Goal: Task Accomplishment & Management: Manage account settings

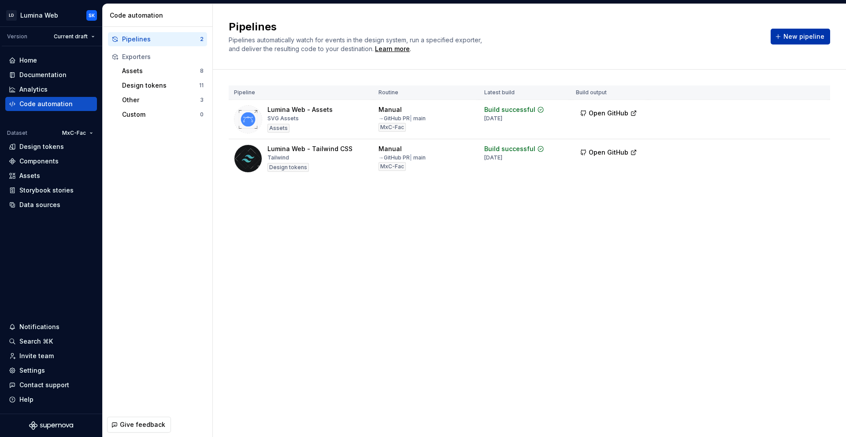
click at [787, 37] on span "New pipeline" at bounding box center [803, 36] width 41 height 9
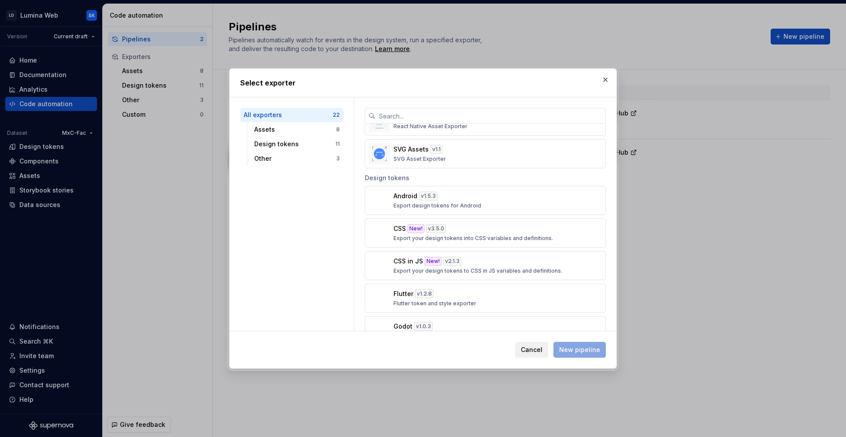
scroll to position [251, 0]
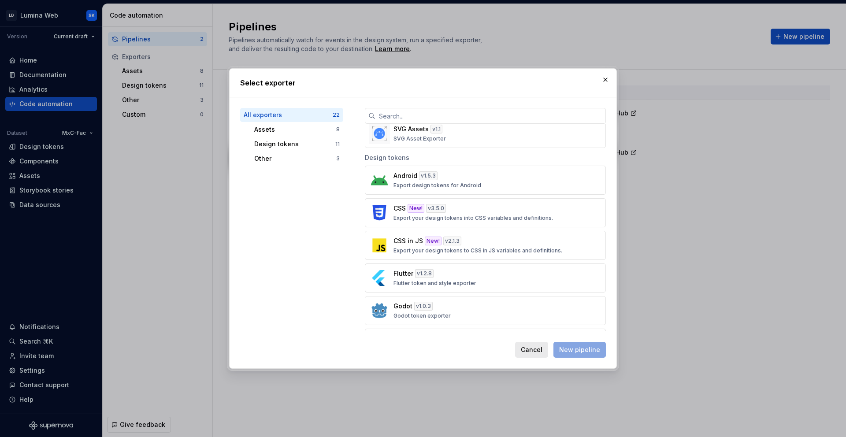
click at [529, 344] on button "Cancel" at bounding box center [531, 350] width 33 height 16
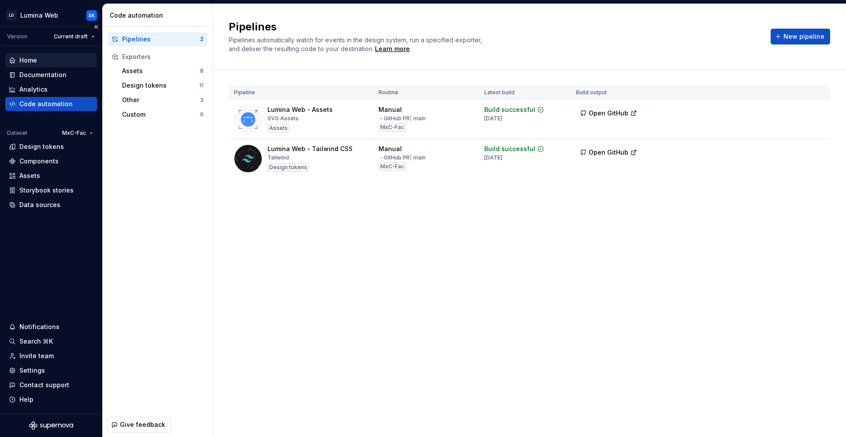
click at [53, 60] on div "Home" at bounding box center [51, 60] width 85 height 9
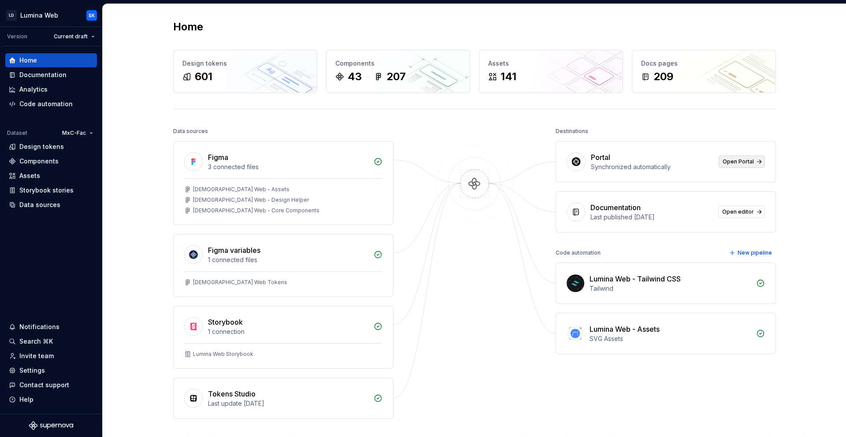
click at [747, 159] on span "Open Portal" at bounding box center [737, 161] width 31 height 7
click at [472, 180] on img at bounding box center [474, 193] width 85 height 96
drag, startPoint x: 170, startPoint y: 132, endPoint x: 218, endPoint y: 132, distance: 47.6
click at [218, 132] on div "Home Design tokens 601 Components 43 207 Assets 141 Docs pages 209 Data sources…" at bounding box center [474, 237] width 634 height 466
click at [351, 125] on div "Data sources" at bounding box center [283, 131] width 220 height 12
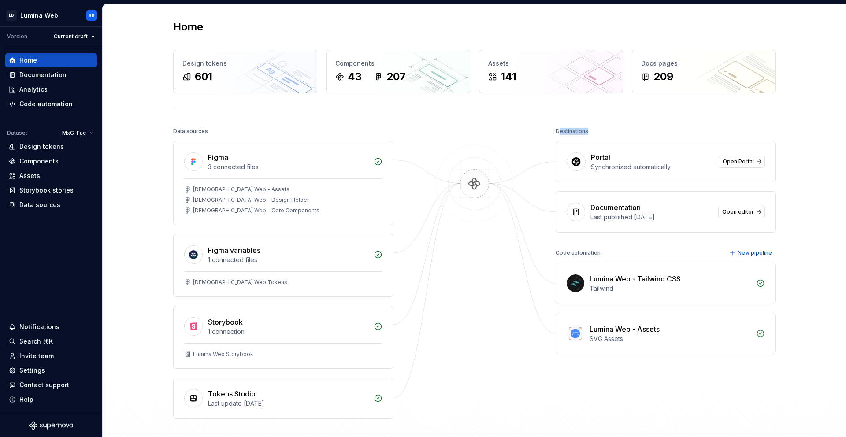
drag, startPoint x: 558, startPoint y: 130, endPoint x: 599, endPoint y: 130, distance: 41.4
click at [599, 130] on div "Destinations" at bounding box center [665, 131] width 220 height 12
drag, startPoint x: 174, startPoint y: 130, endPoint x: 192, endPoint y: 130, distance: 18.9
click at [192, 130] on div "Data sources" at bounding box center [190, 131] width 35 height 12
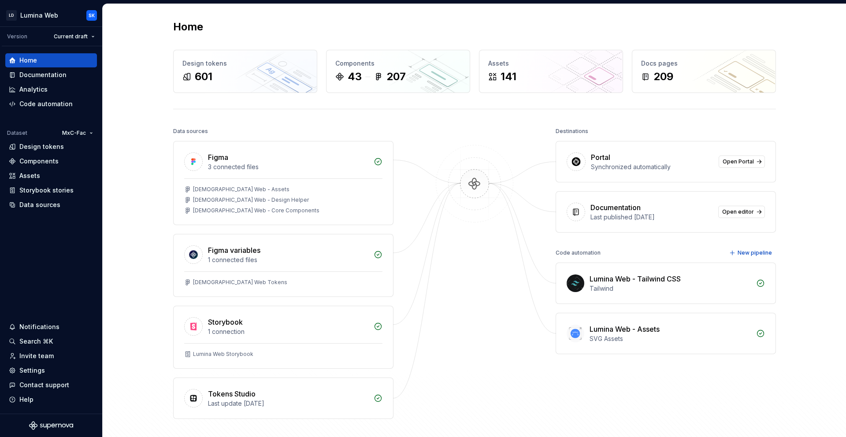
click at [176, 131] on div "Data sources" at bounding box center [190, 131] width 35 height 12
click at [181, 31] on h2 "Home" at bounding box center [188, 27] width 30 height 14
click at [218, 22] on div "Home" at bounding box center [474, 27] width 603 height 14
click at [432, 121] on div "Home Design tokens 601 Components 43 207 Assets 141 Docs pages 209 Data sources…" at bounding box center [474, 237] width 634 height 466
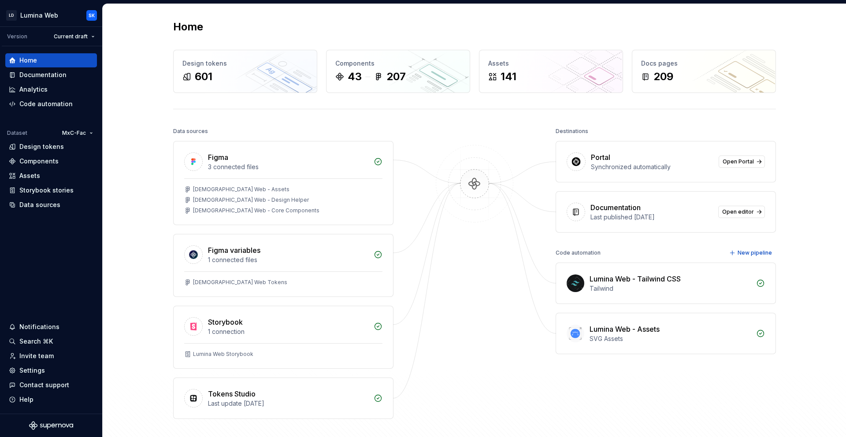
click at [174, 45] on div "Home Design tokens 601 Components 43 207 Assets 141 Docs pages 209 Data sources…" at bounding box center [474, 237] width 634 height 466
click at [690, 70] on div "209" at bounding box center [704, 77] width 126 height 14
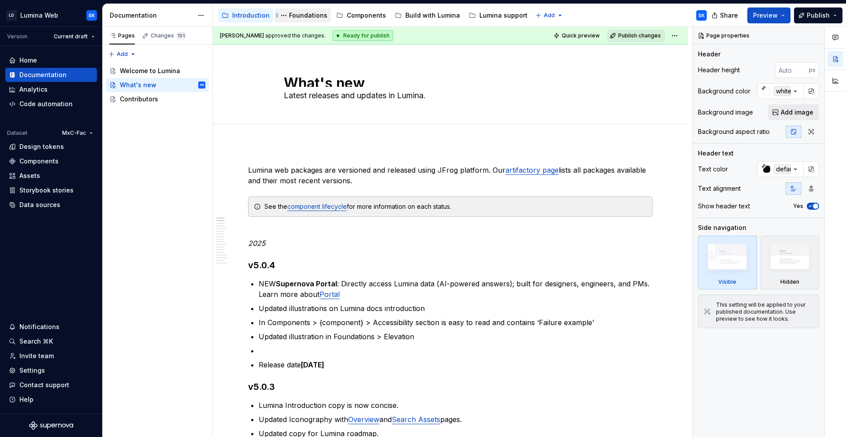
click at [305, 19] on div "Foundations" at bounding box center [308, 15] width 38 height 9
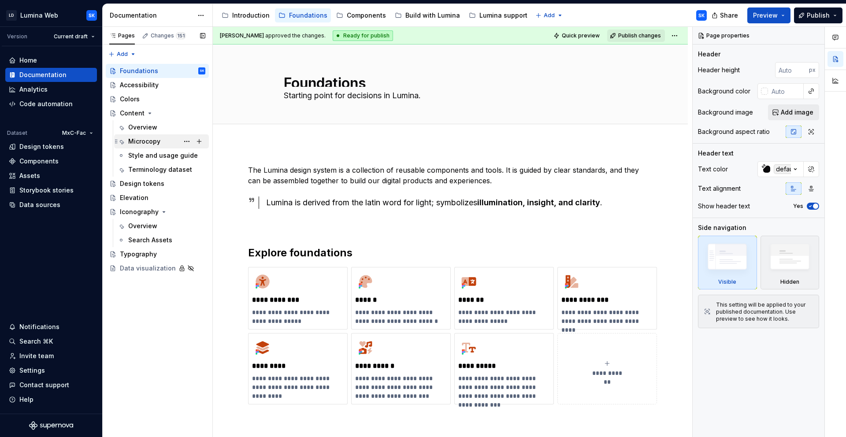
click at [159, 144] on div "Microcopy" at bounding box center [144, 141] width 32 height 9
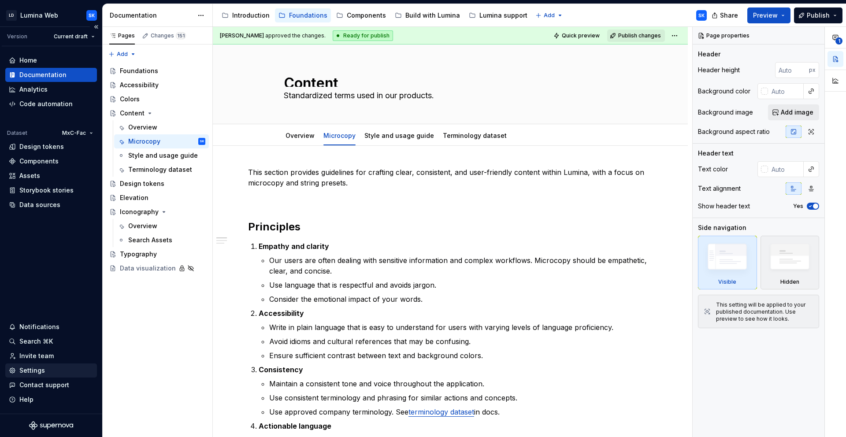
click at [59, 367] on div "Settings" at bounding box center [51, 370] width 85 height 9
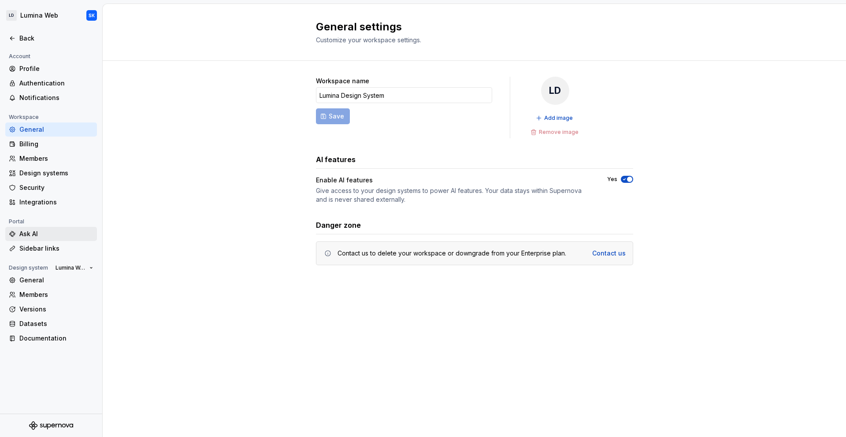
click at [39, 237] on div "Ask AI" at bounding box center [56, 233] width 74 height 9
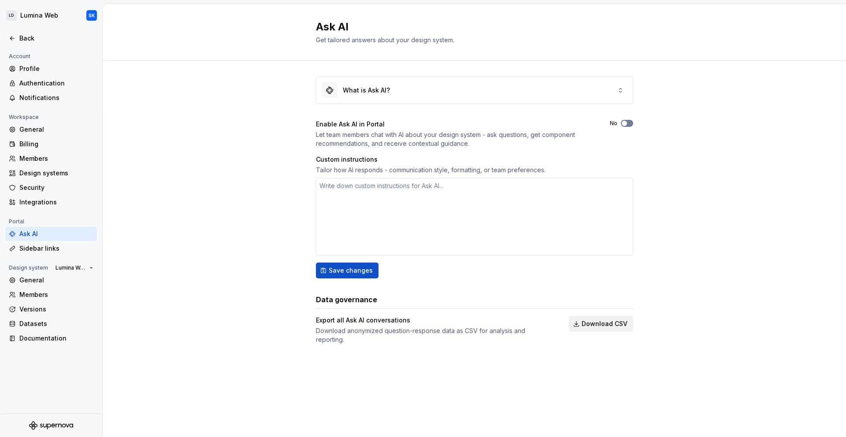
click at [629, 122] on button "No" at bounding box center [627, 123] width 12 height 7
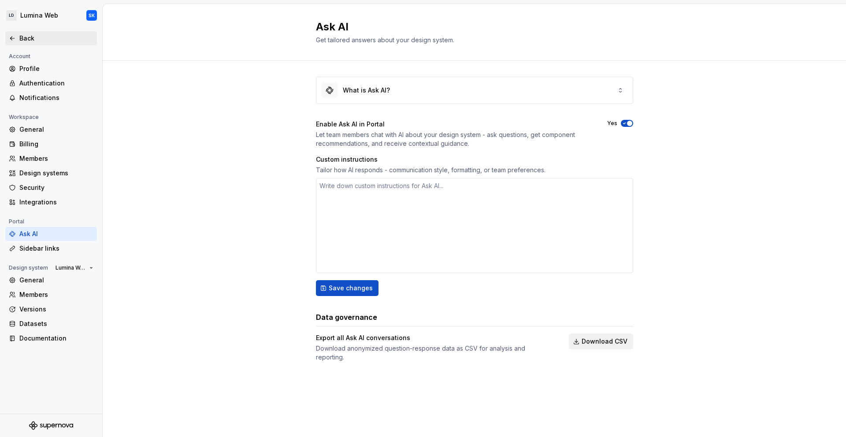
click at [30, 39] on div "Back" at bounding box center [56, 38] width 74 height 9
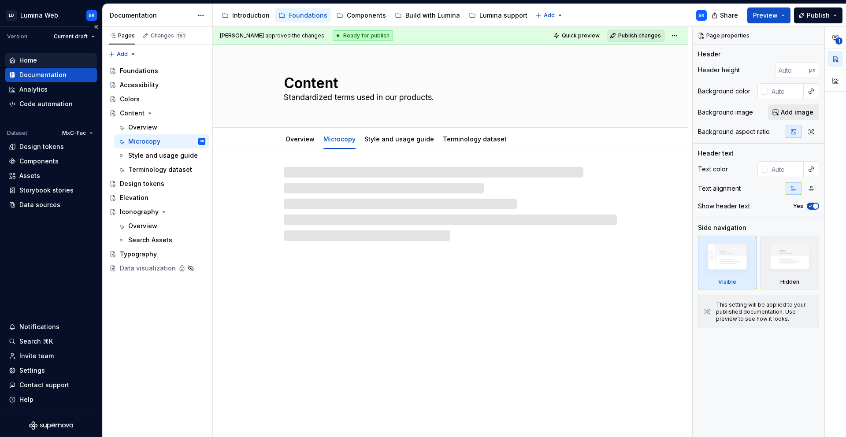
click at [48, 56] on div "Home" at bounding box center [51, 60] width 85 height 9
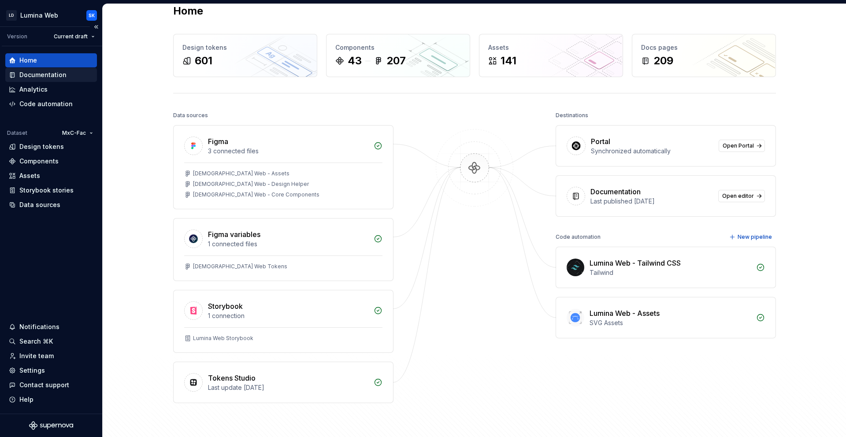
scroll to position [15, 0]
drag, startPoint x: 590, startPoint y: 140, endPoint x: 674, endPoint y: 162, distance: 87.4
click at [674, 162] on div "Portal Synchronized automatically Open Portal" at bounding box center [665, 147] width 219 height 41
drag, startPoint x: 589, startPoint y: 141, endPoint x: 685, endPoint y: 155, distance: 97.5
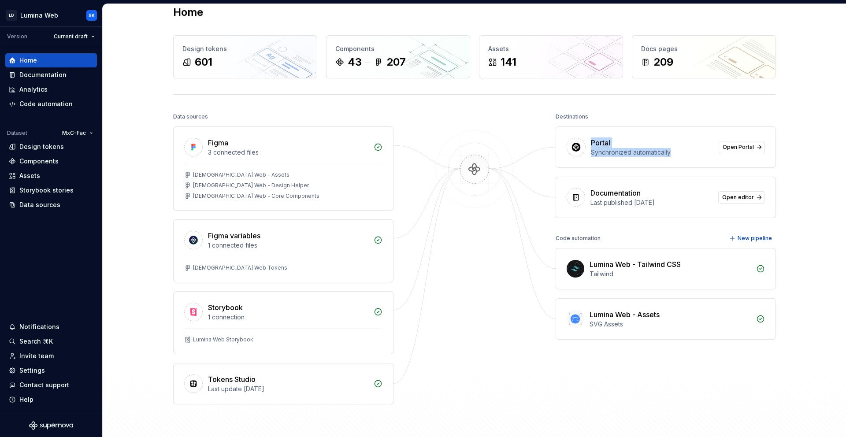
click at [685, 155] on div "Portal Synchronized automatically Open Portal" at bounding box center [665, 147] width 219 height 41
click at [675, 155] on div "Synchronized automatically" at bounding box center [652, 152] width 122 height 9
click at [38, 368] on div "Settings" at bounding box center [32, 370] width 26 height 9
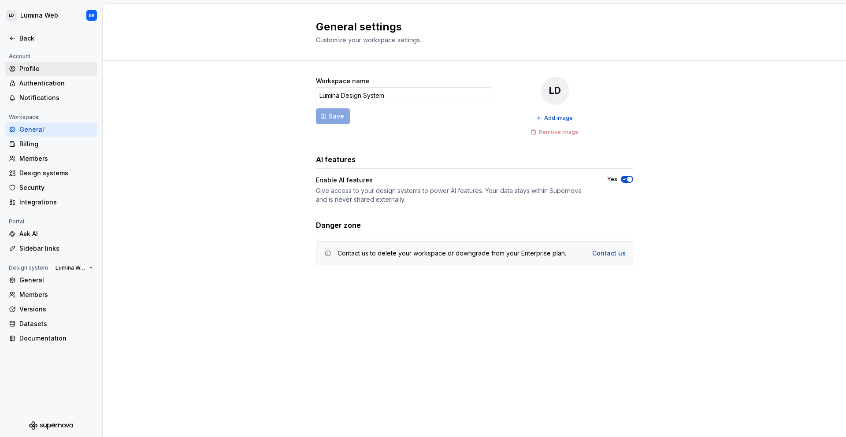
click at [41, 63] on div "Profile" at bounding box center [51, 69] width 92 height 14
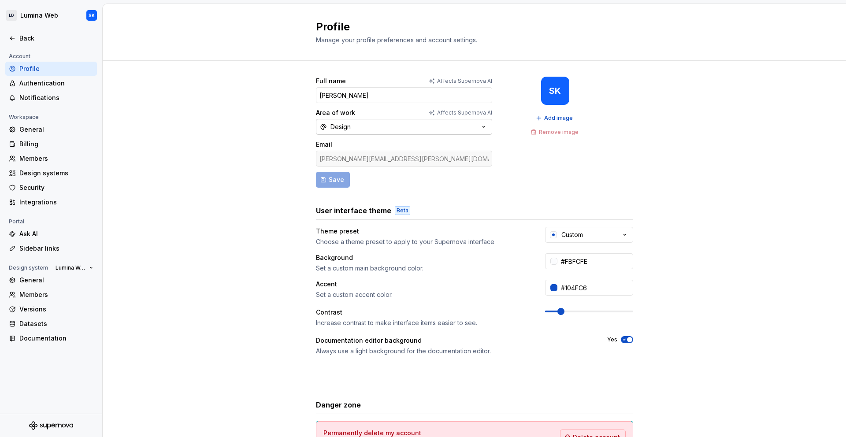
click at [355, 126] on button "Design" at bounding box center [404, 127] width 176 height 16
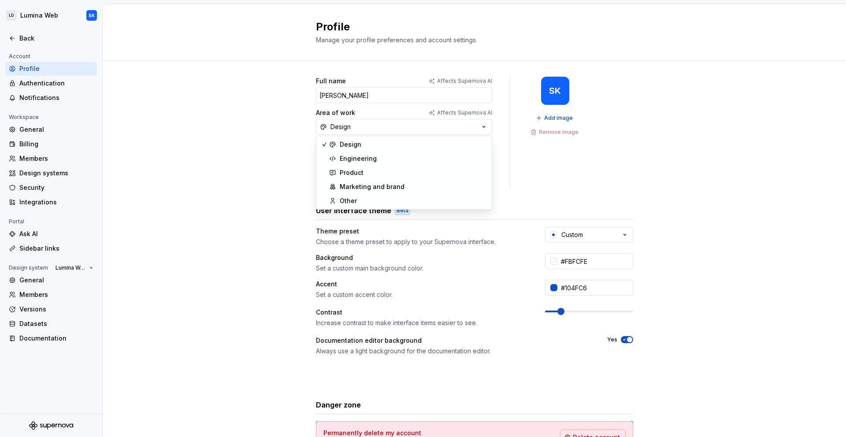
click at [253, 115] on div "Full name Affects Supernova AI [PERSON_NAME] Area of work Affects Supernova AI …" at bounding box center [474, 283] width 743 height 444
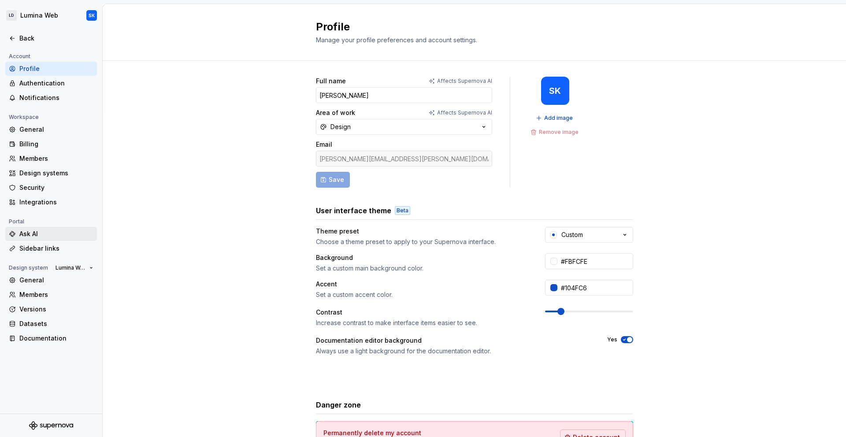
click at [46, 238] on div "Ask AI" at bounding box center [56, 233] width 74 height 9
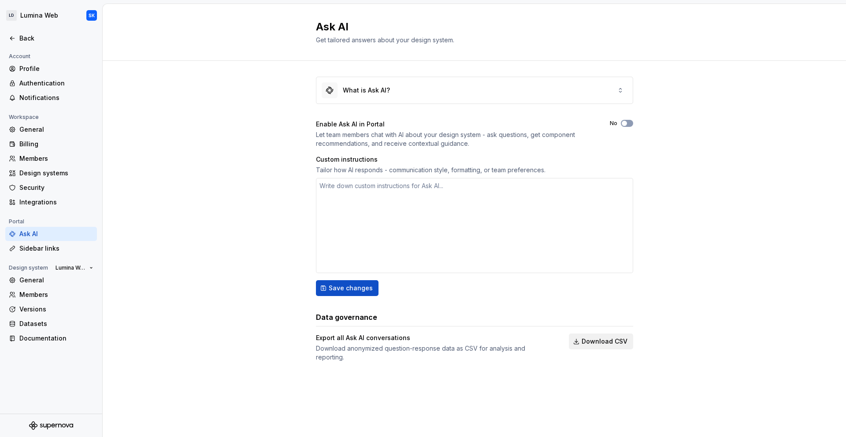
click at [612, 124] on label "No" at bounding box center [613, 123] width 7 height 7
click at [621, 124] on button "No" at bounding box center [627, 123] width 12 height 7
click at [343, 294] on button "Save changes" at bounding box center [347, 288] width 63 height 16
type textarea "*"
click at [45, 27] on div at bounding box center [51, 29] width 102 height 4
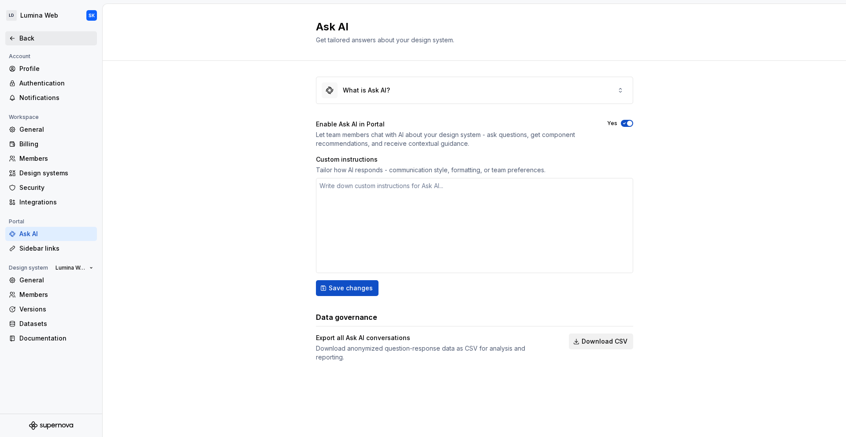
click at [48, 38] on div "Back" at bounding box center [56, 38] width 74 height 9
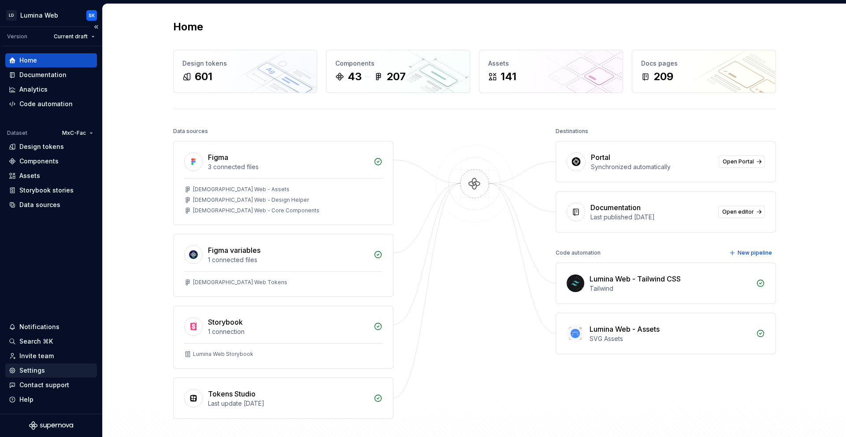
click at [47, 377] on div "Settings" at bounding box center [51, 370] width 92 height 14
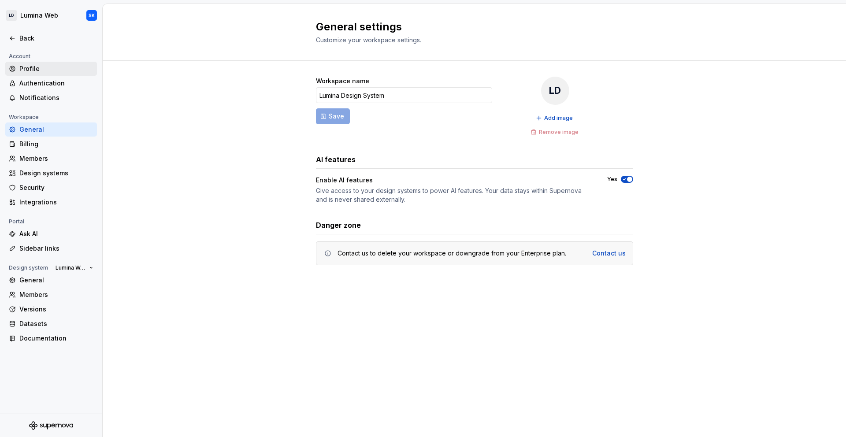
click at [46, 67] on div "Profile" at bounding box center [56, 68] width 74 height 9
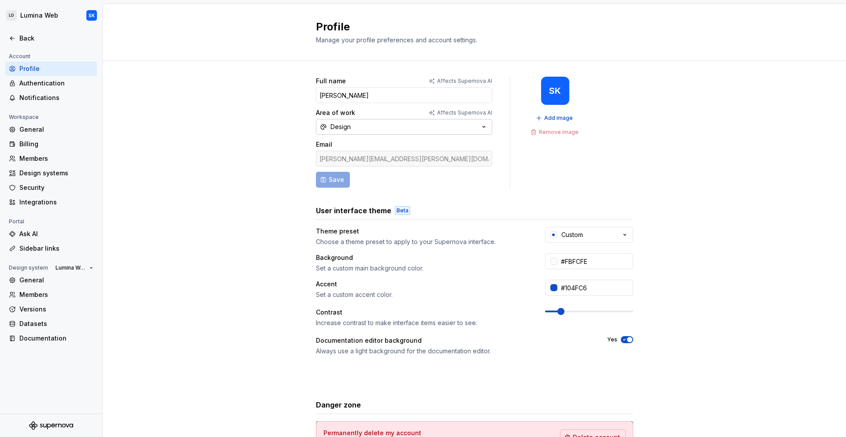
click at [396, 123] on button "Design" at bounding box center [404, 127] width 176 height 16
click at [388, 156] on div "Engineering" at bounding box center [413, 158] width 147 height 9
click at [333, 174] on button "Save" at bounding box center [333, 180] width 34 height 16
